Goal: Task Accomplishment & Management: Use online tool/utility

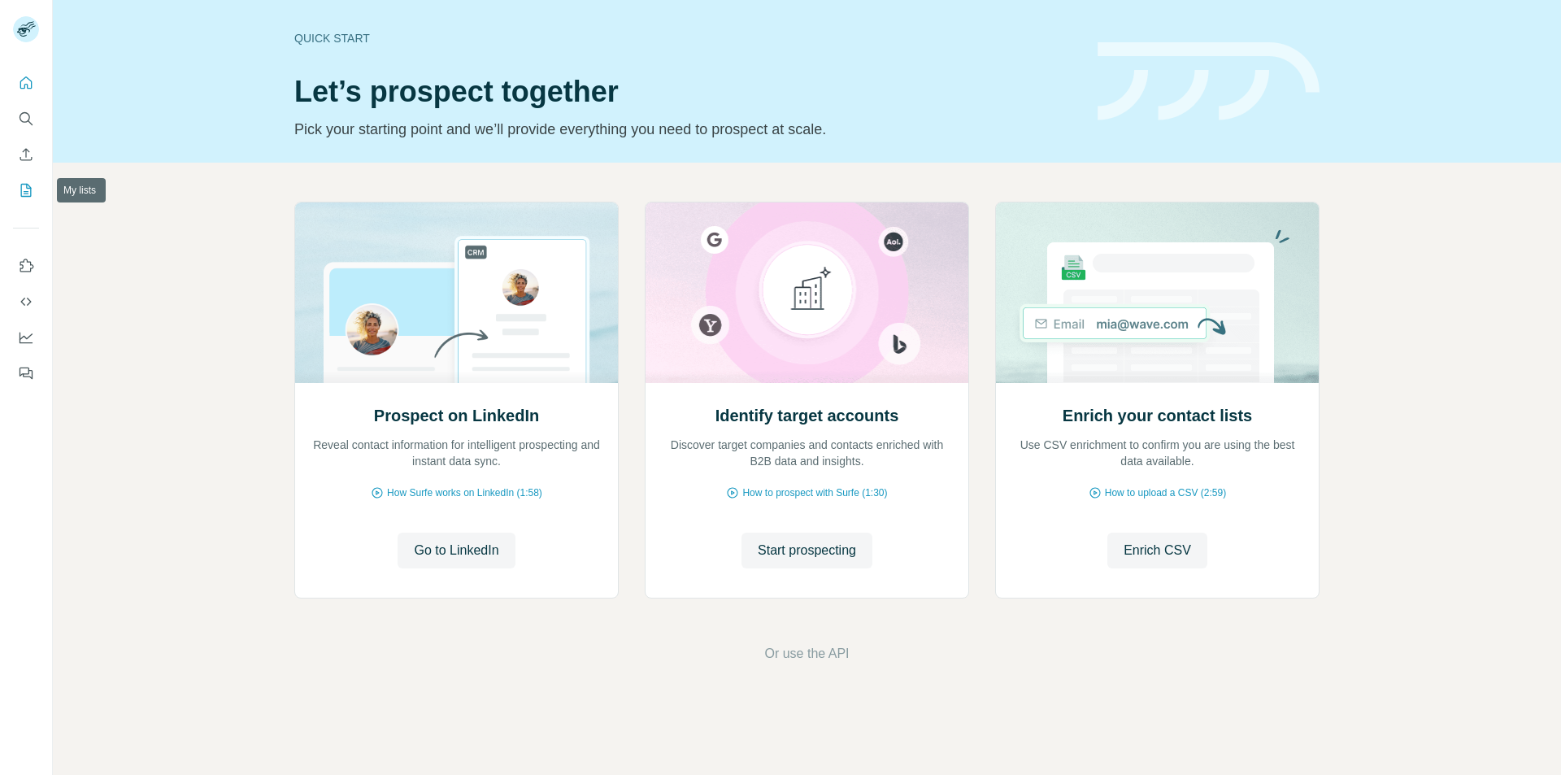
click at [38, 188] on button "My lists" at bounding box center [26, 190] width 26 height 29
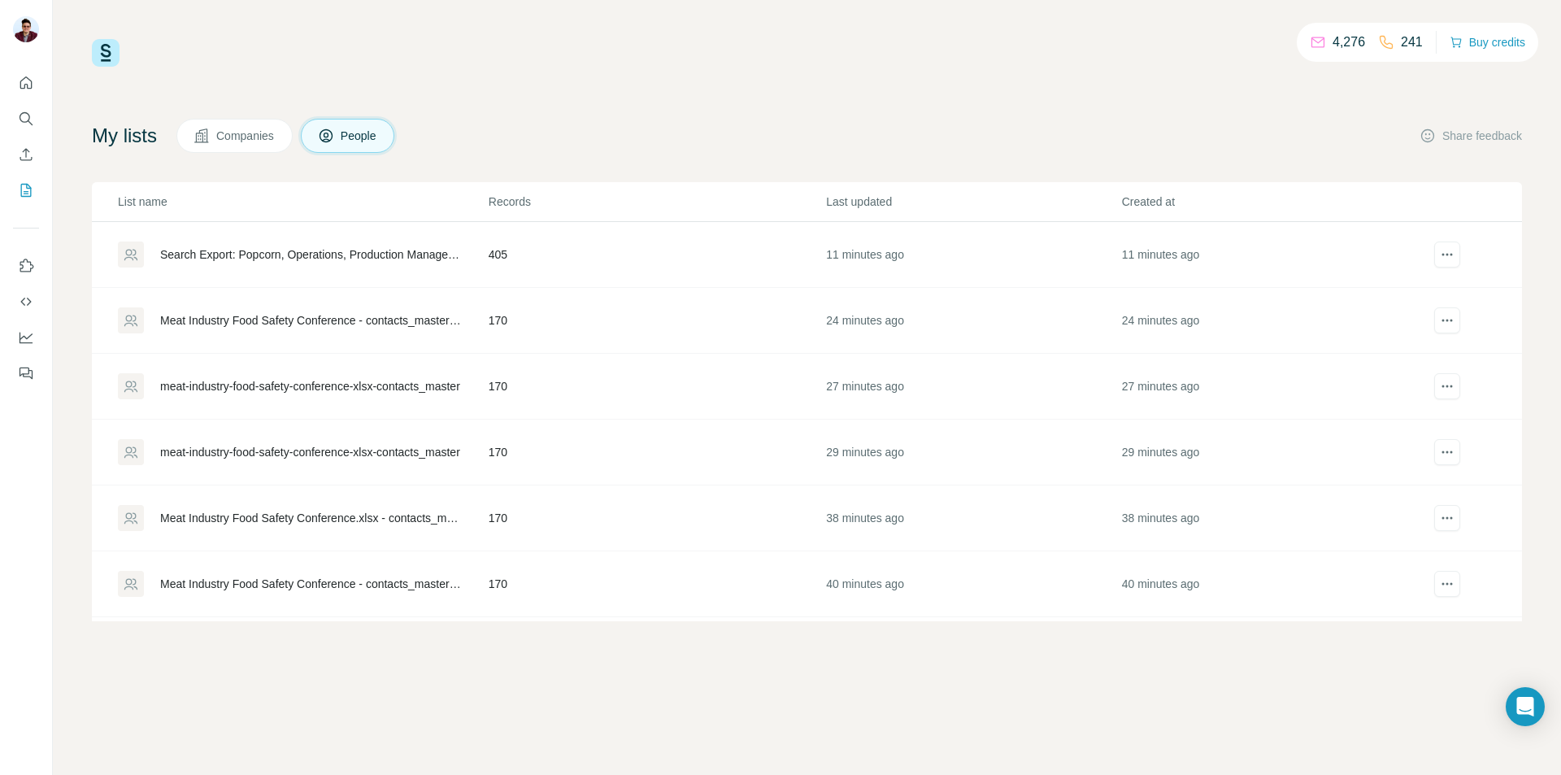
click at [458, 255] on div "Search Export: Popcorn, Operations, Production Manager, Procurement Manager, Pl…" at bounding box center [302, 254] width 369 height 26
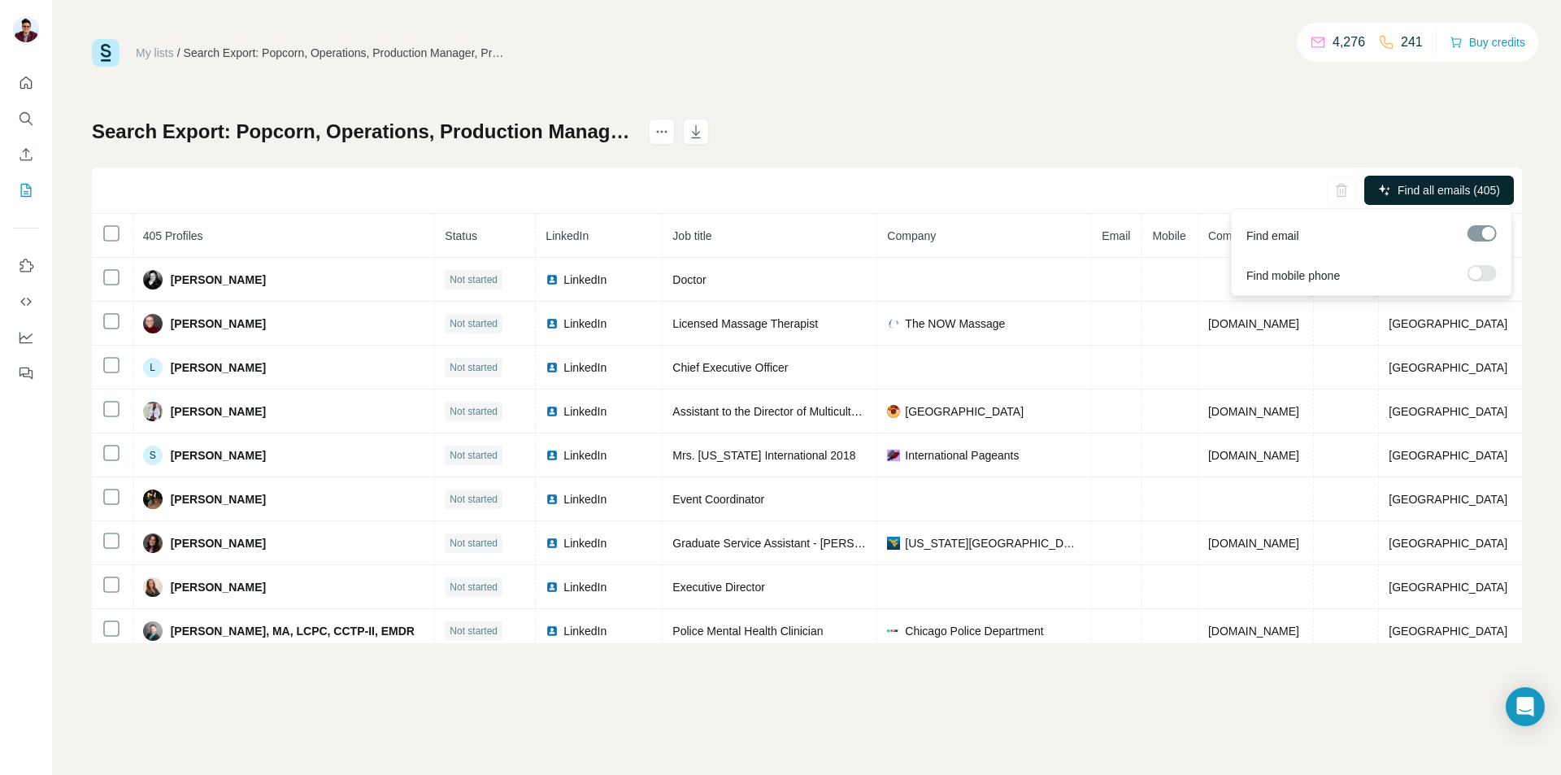
click at [1390, 185] on button "Find all emails (405)" at bounding box center [1439, 190] width 150 height 29
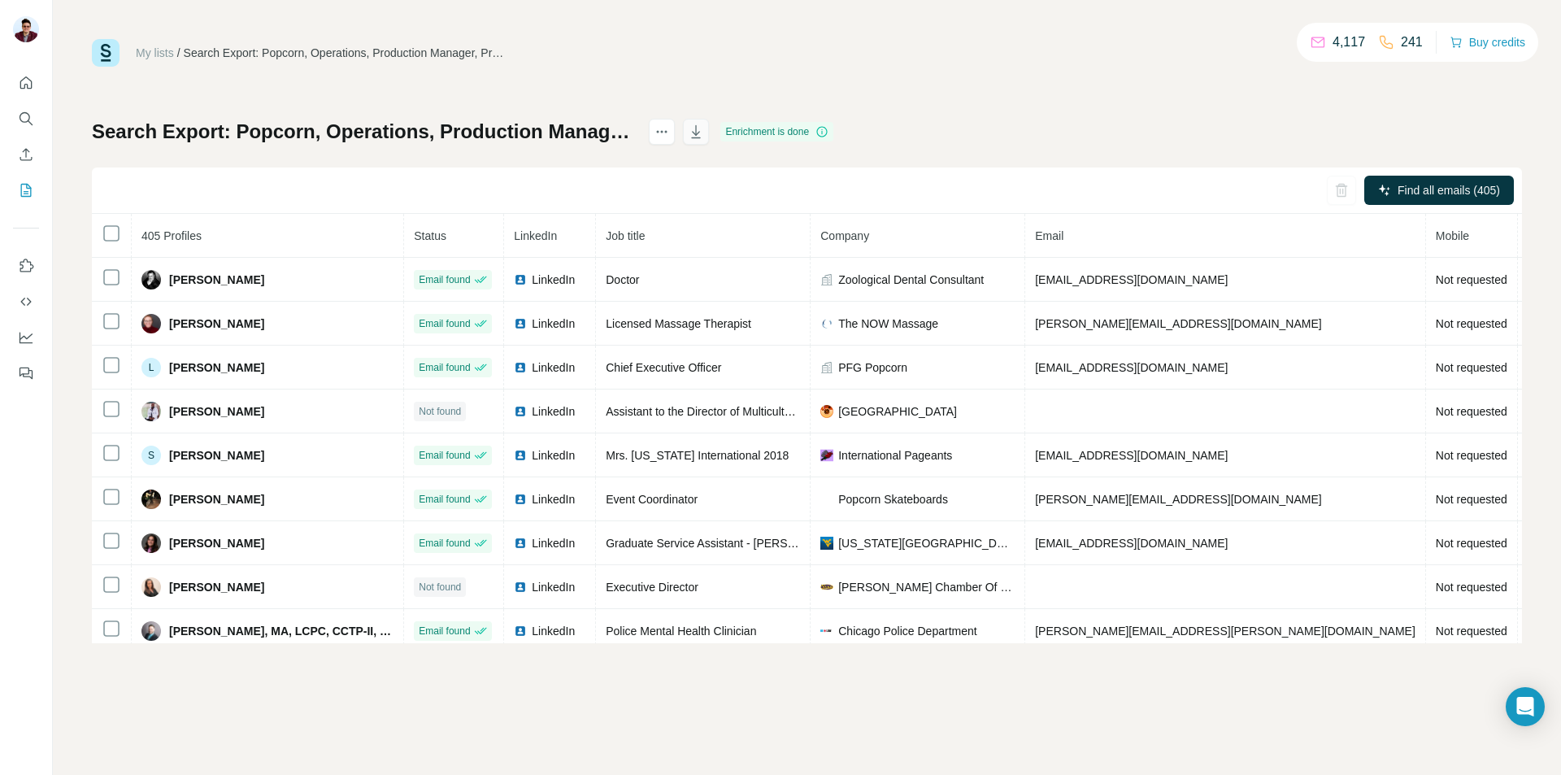
click at [704, 129] on icon "button" at bounding box center [696, 132] width 16 height 16
